Goal: Task Accomplishment & Management: Complete application form

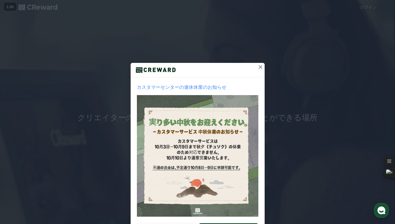
click at [261, 67] on icon at bounding box center [260, 67] width 6 height 6
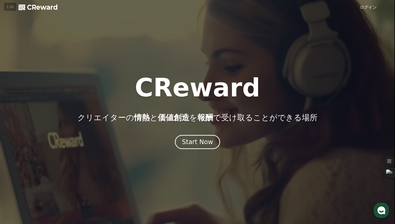
click at [365, 5] on link "ログイン" at bounding box center [368, 7] width 17 height 6
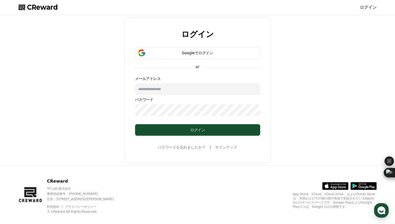
click at [174, 60] on form "Googleでログイン or メールアドレス パスワード ログイン" at bounding box center [198, 91] width 142 height 89
click at [182, 54] on div "Googleでログイン" at bounding box center [198, 52] width 110 height 5
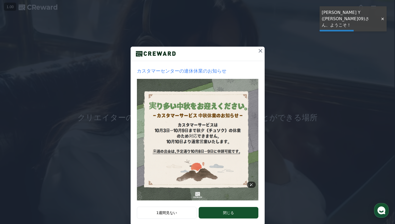
scroll to position [26, 0]
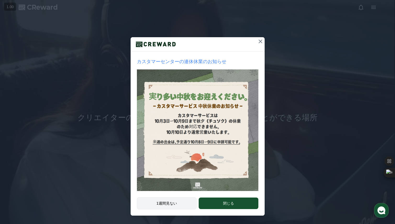
click at [182, 203] on button "1週間見ない" at bounding box center [167, 203] width 60 height 12
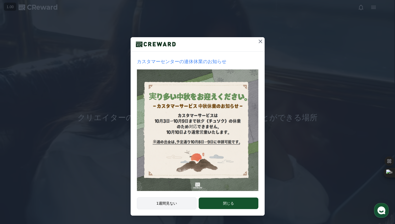
scroll to position [0, 0]
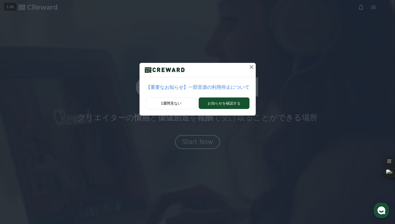
drag, startPoint x: 185, startPoint y: 104, endPoint x: 223, endPoint y: 79, distance: 45.4
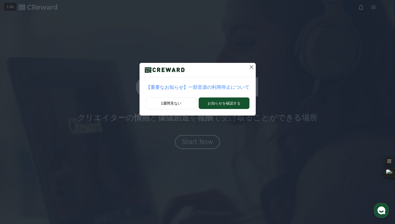
click at [223, 79] on div "【重要なお知らせ】一部音源の利用停止について 1週間見ない お知らせを確認する" at bounding box center [197, 89] width 116 height 53
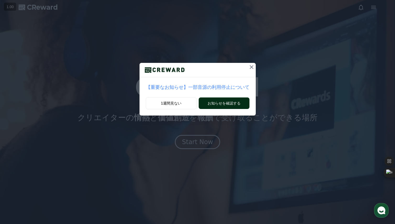
click at [224, 106] on button "お知らせを確認する" at bounding box center [224, 103] width 50 height 12
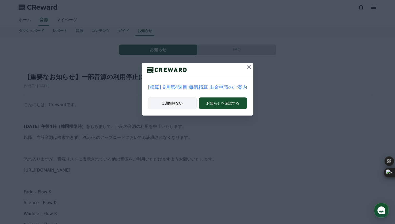
click at [179, 103] on button "1週間見ない" at bounding box center [172, 103] width 49 height 12
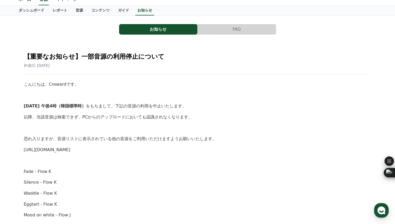
scroll to position [18, 0]
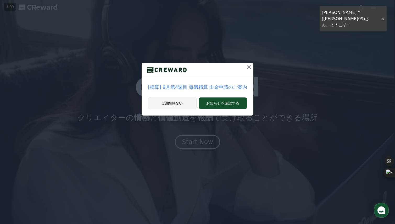
click at [176, 104] on button "1週間見ない" at bounding box center [172, 103] width 49 height 12
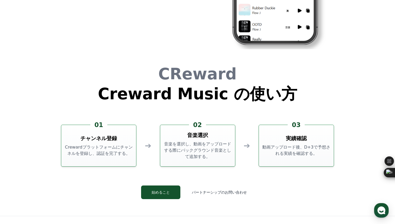
scroll to position [1363, 0]
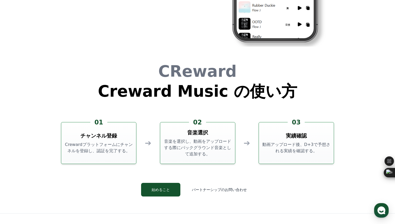
click at [109, 137] on h3 "チャンネル登録" at bounding box center [98, 135] width 37 height 7
click at [188, 142] on p "音楽を選択し、動画をアップロードする際にバックグラウンド音楽として追加する。" at bounding box center [197, 147] width 71 height 19
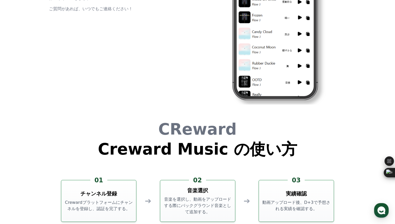
scroll to position [1417, 0]
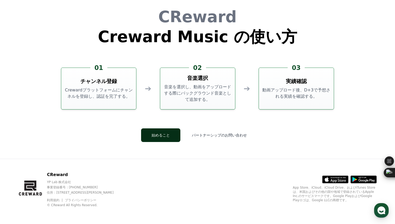
click at [166, 135] on button "始めること" at bounding box center [160, 135] width 39 height 14
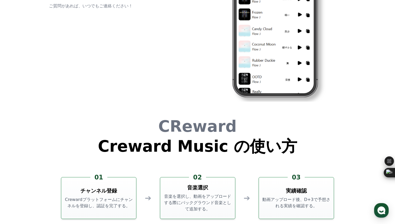
scroll to position [1300, 0]
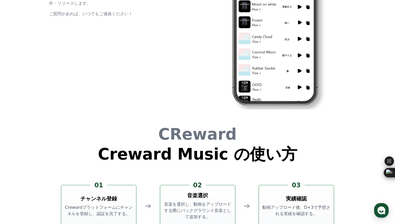
click at [103, 216] on p "Crewardプラットフォームにチャンネルを登録し、認証を完了する。" at bounding box center [98, 210] width 71 height 13
click at [102, 196] on h3 "チャンネル登録" at bounding box center [98, 198] width 37 height 7
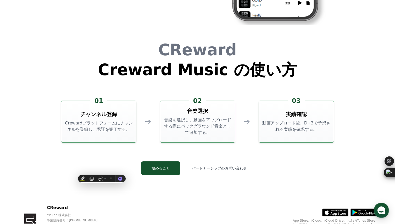
scroll to position [1415, 0]
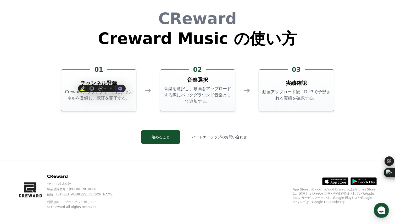
click at [103, 128] on div "CReward Creward Music の使い方 01 チャンネル登録 Crewardプラットフォームにチャンネルを登録し、認証を完了する。 ➔ 02 音…" at bounding box center [198, 81] width 314 height 158
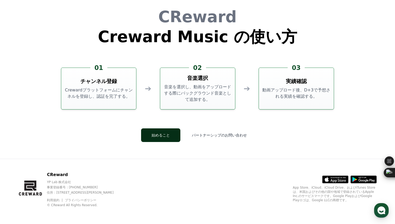
click at [167, 131] on button "始めること" at bounding box center [160, 135] width 39 height 14
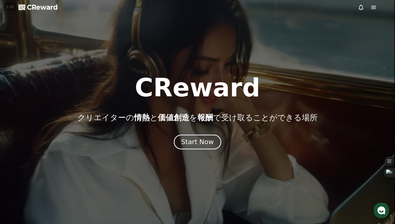
click at [200, 145] on div "Start Now" at bounding box center [197, 141] width 32 height 9
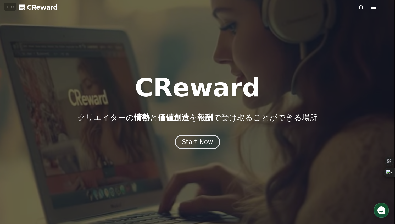
click at [370, 9] on icon at bounding box center [373, 7] width 6 height 6
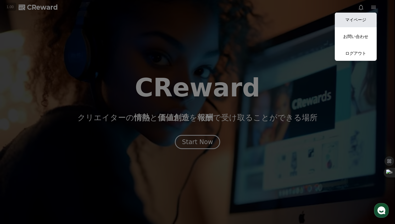
click at [366, 13] on link "マイページ" at bounding box center [356, 20] width 42 height 15
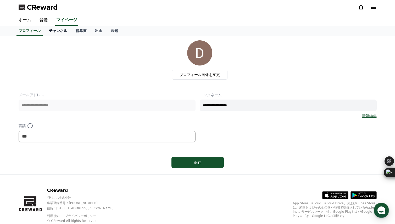
click at [56, 34] on link "チャンネル" at bounding box center [58, 31] width 27 height 10
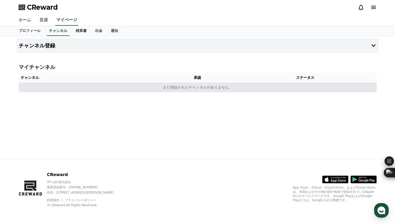
click at [144, 85] on td "まだ登録されたチャンネルがありません。" at bounding box center [198, 87] width 358 height 10
